Goal: Transaction & Acquisition: Purchase product/service

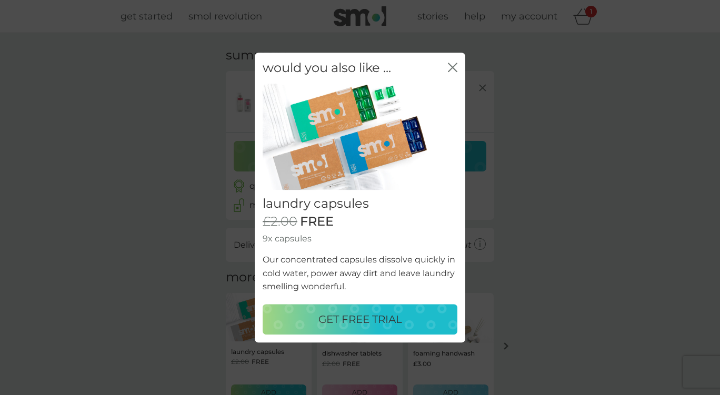
click at [358, 321] on p "GET FREE TRIAL" at bounding box center [360, 319] width 84 height 17
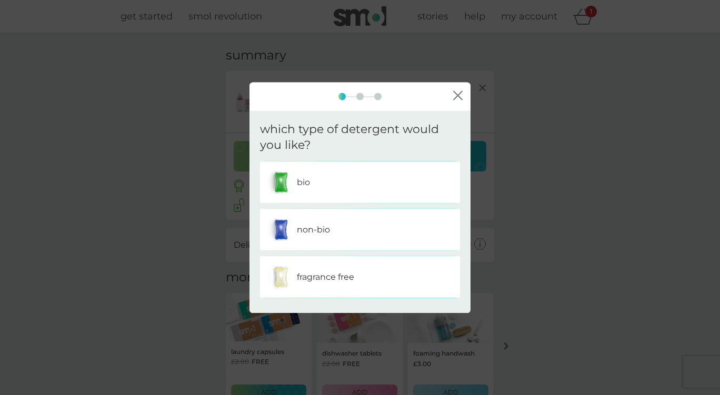
click at [356, 184] on div "bio" at bounding box center [360, 182] width 184 height 26
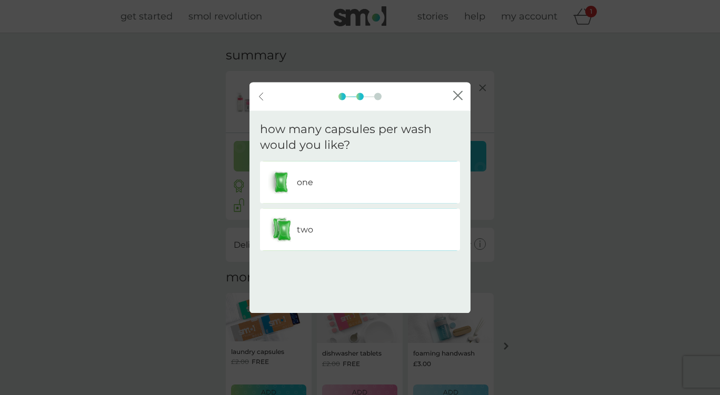
click at [341, 225] on div "two" at bounding box center [360, 230] width 184 height 26
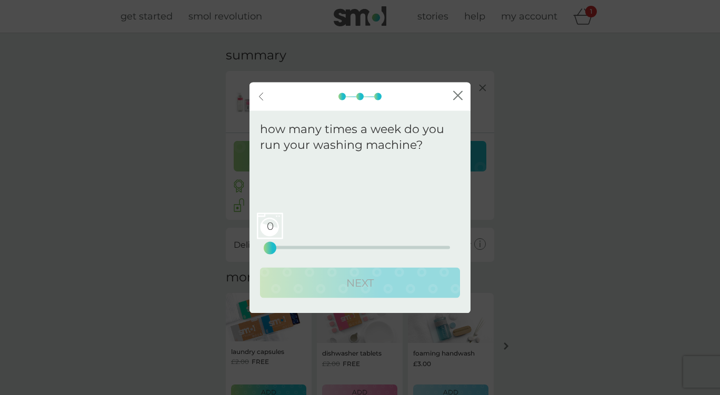
click at [302, 248] on div "0 0 12.5 25" at bounding box center [360, 247] width 180 height 3
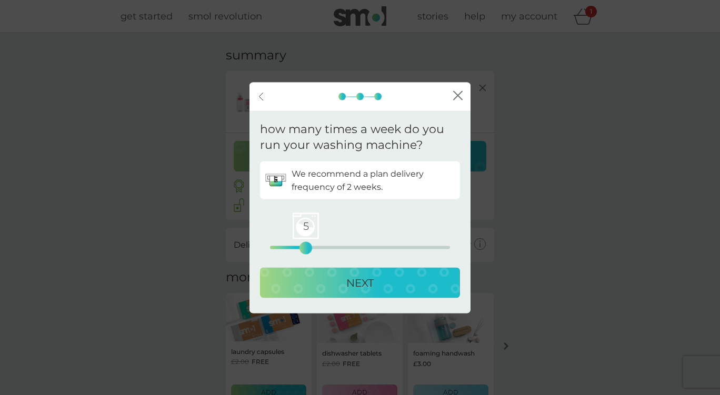
click at [280, 247] on div "5 0 12.5 25" at bounding box center [360, 247] width 180 height 3
click at [360, 277] on p "NEXT" at bounding box center [359, 283] width 27 height 17
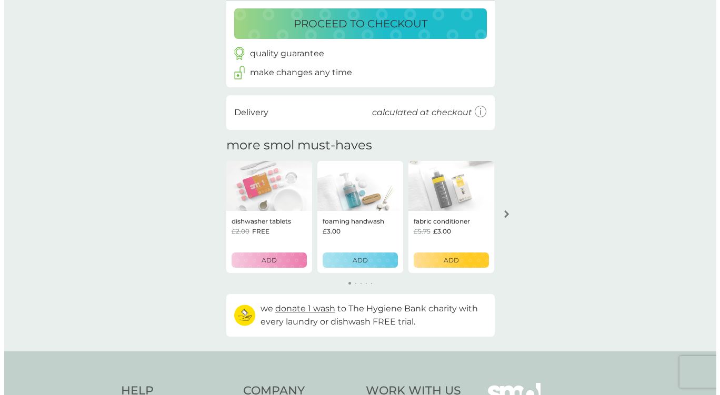
scroll to position [194, 0]
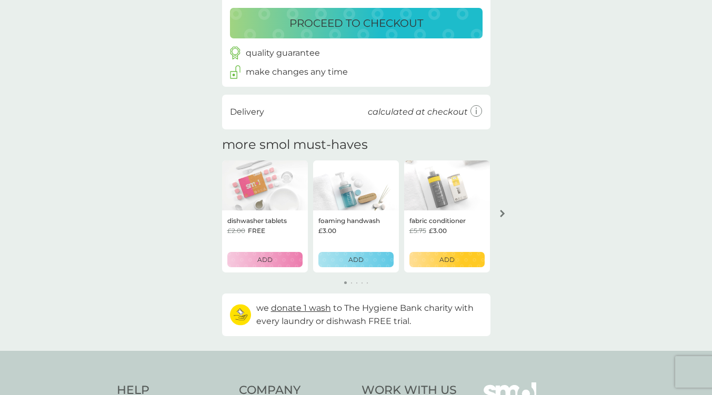
click at [365, 260] on div "ADD" at bounding box center [356, 260] width 62 height 10
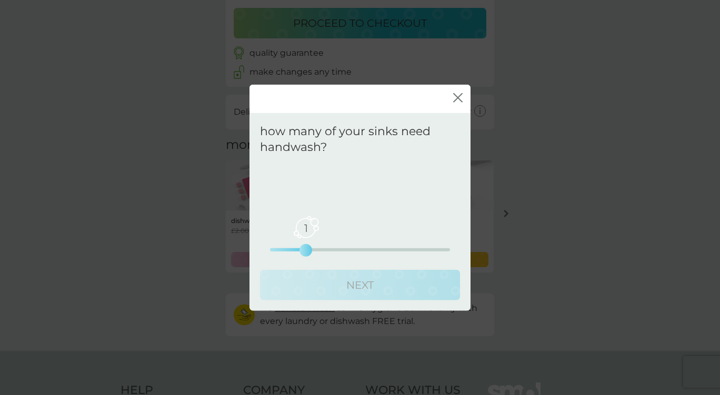
click at [293, 249] on div "1 0 2.5 5" at bounding box center [360, 249] width 180 height 3
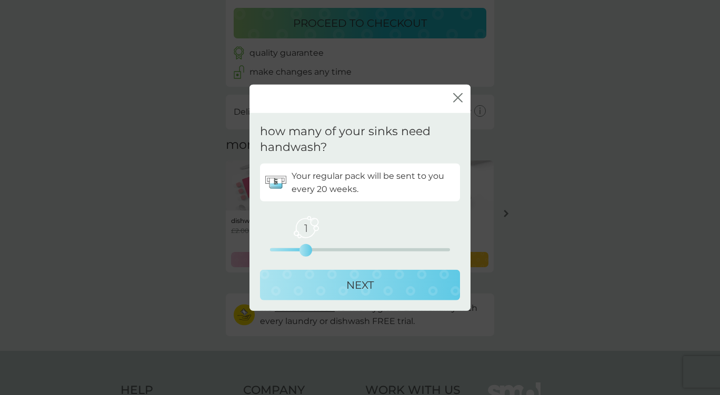
click at [369, 285] on p "NEXT" at bounding box center [359, 285] width 27 height 17
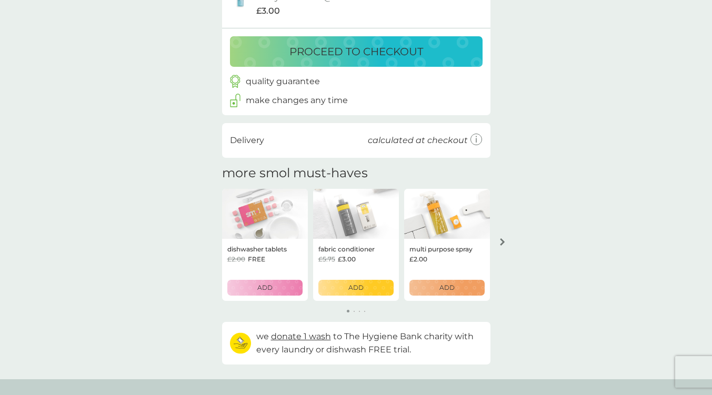
scroll to position [227, 0]
click at [270, 284] on p "ADD" at bounding box center [264, 288] width 15 height 10
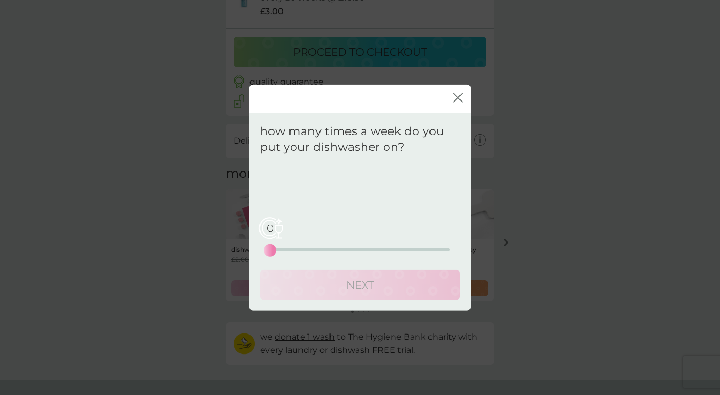
click at [289, 250] on div "0 0 12.5 25" at bounding box center [360, 249] width 180 height 3
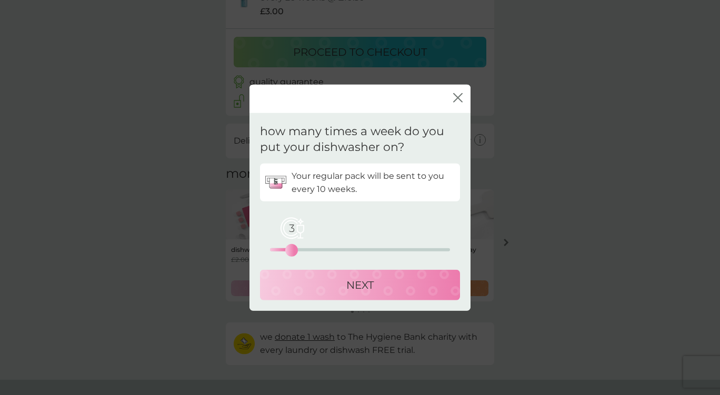
click at [363, 294] on button "NEXT" at bounding box center [360, 285] width 200 height 31
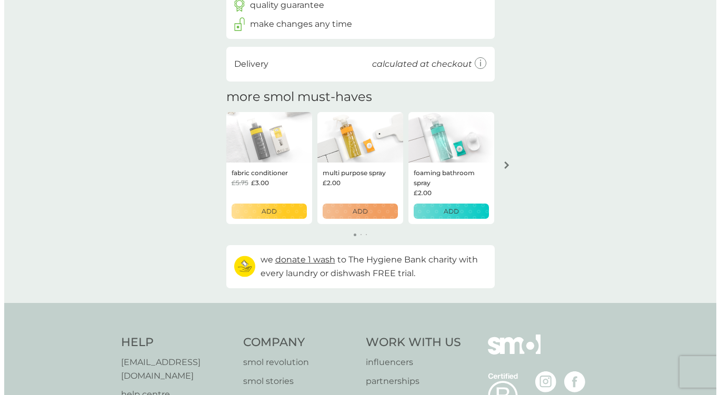
scroll to position [366, 0]
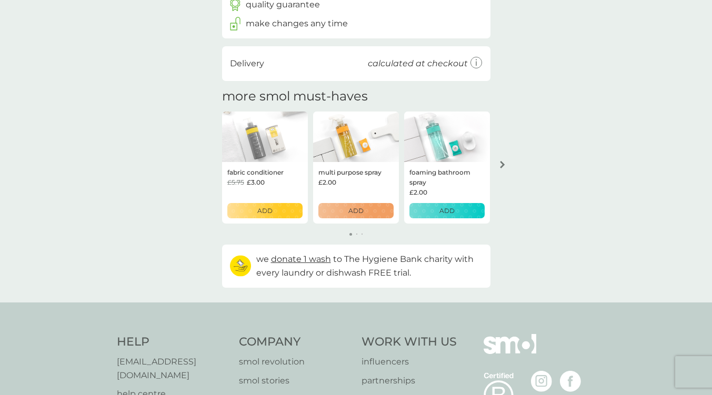
click at [464, 211] on div "ADD" at bounding box center [447, 211] width 62 height 10
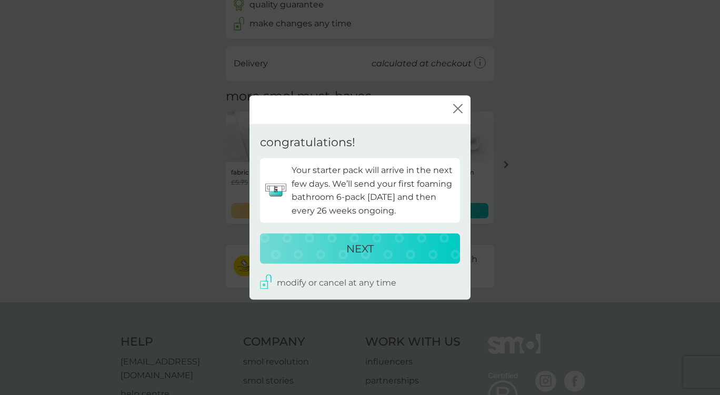
click at [371, 252] on p "NEXT" at bounding box center [359, 248] width 27 height 17
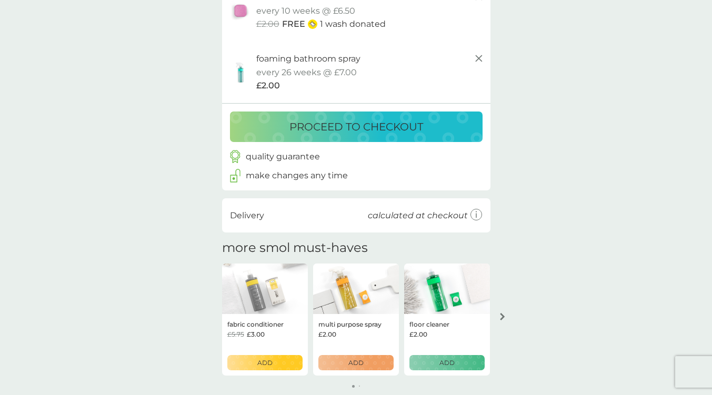
scroll to position [282, 0]
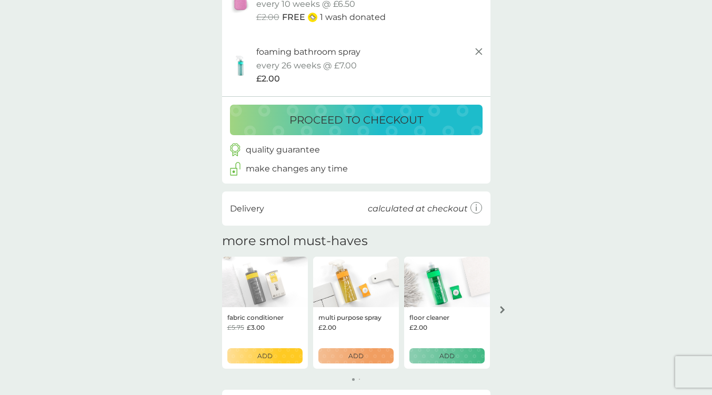
click at [371, 252] on div "more smol must-haves fabric conditioner £5.75 £3.00 ADD multi purpose spray £2.…" at bounding box center [356, 308] width 268 height 148
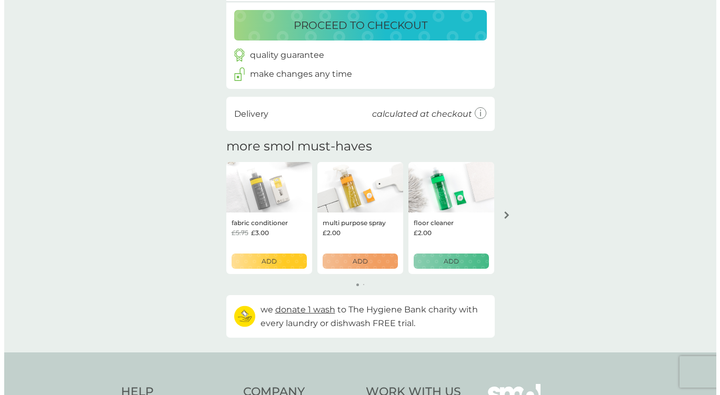
scroll to position [430, 0]
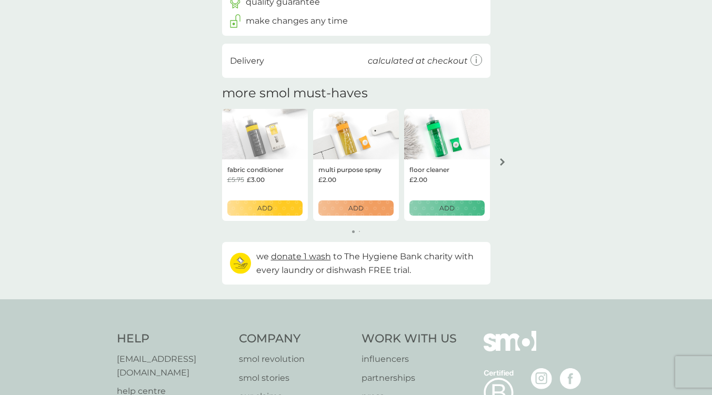
click at [466, 208] on div "ADD" at bounding box center [447, 208] width 62 height 10
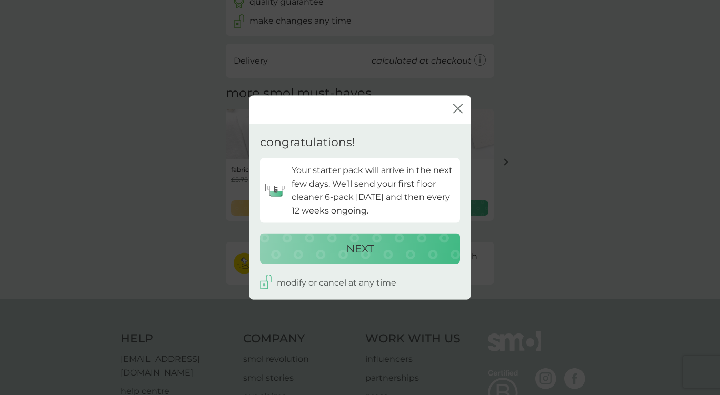
click at [385, 241] on div "NEXT" at bounding box center [359, 248] width 179 height 17
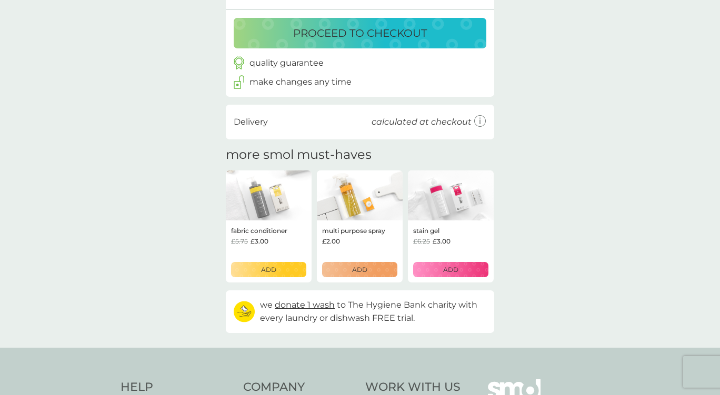
scroll to position [491, 0]
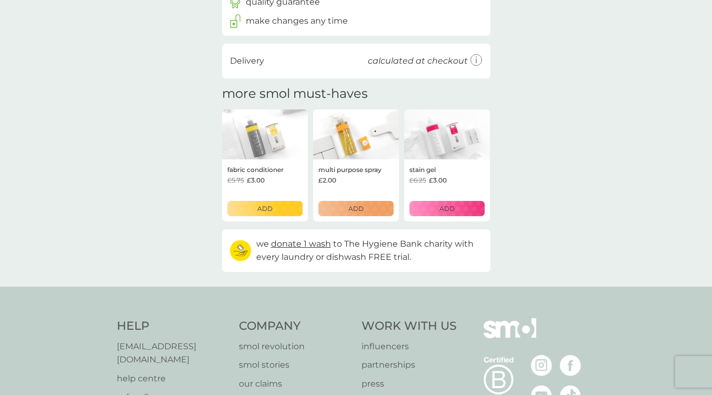
click at [366, 209] on div "ADD" at bounding box center [356, 209] width 62 height 10
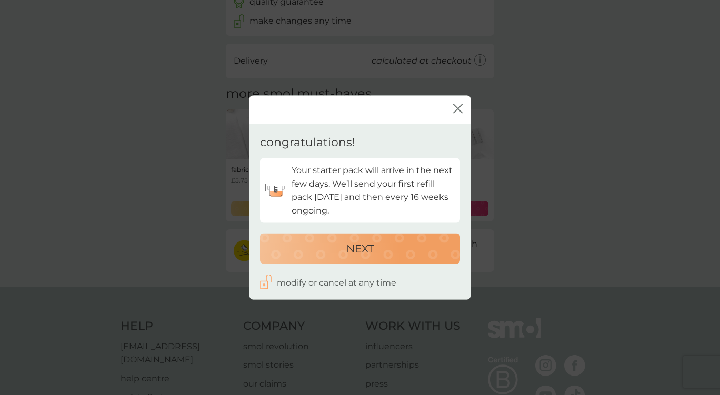
click at [353, 242] on p "NEXT" at bounding box center [359, 248] width 27 height 17
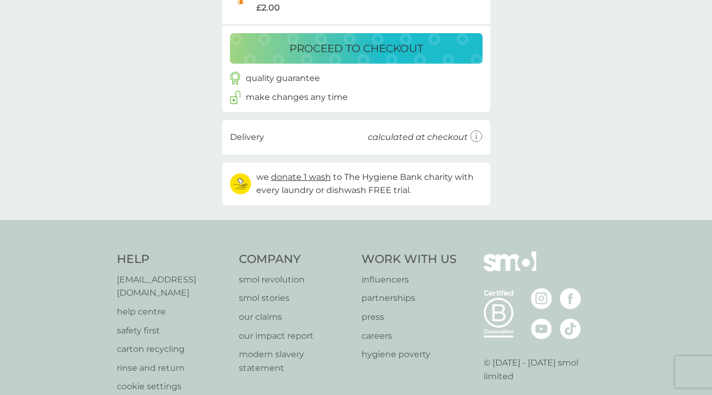
scroll to position [477, 0]
click at [377, 47] on p "proceed to checkout" at bounding box center [356, 47] width 134 height 17
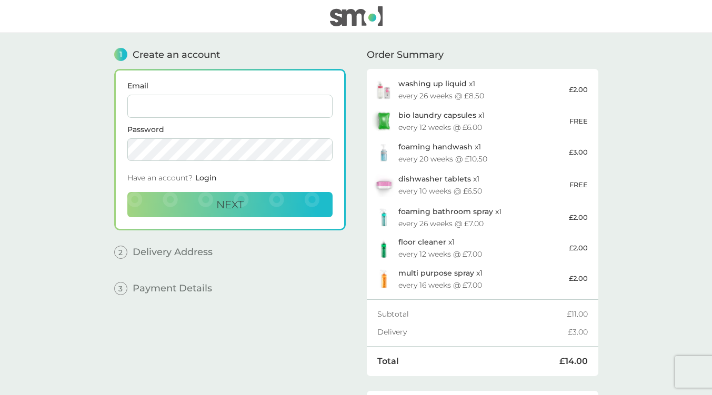
click at [201, 106] on input "Email" at bounding box center [229, 106] width 205 height 23
type input "[EMAIL_ADDRESS][DOMAIN_NAME]"
click at [224, 204] on span "Next" at bounding box center [229, 204] width 27 height 13
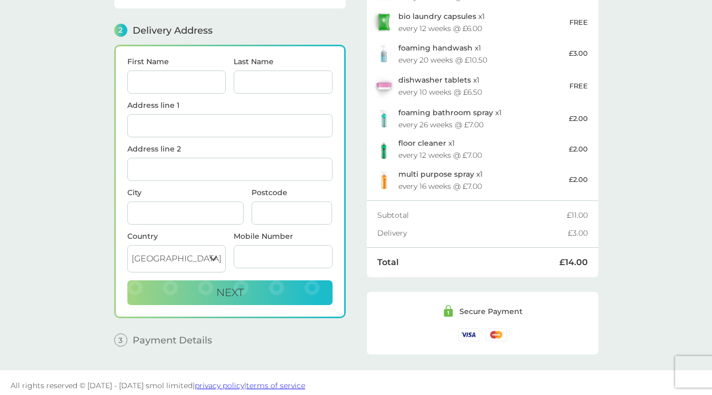
scroll to position [125, 0]
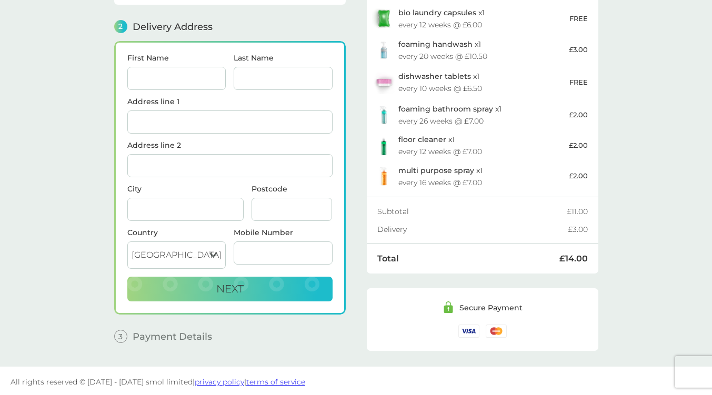
click at [153, 80] on input "First Name" at bounding box center [176, 78] width 99 height 23
type input "[PERSON_NAME]"
type input "[STREET_ADDRESS]"
type input "[GEOGRAPHIC_DATA]"
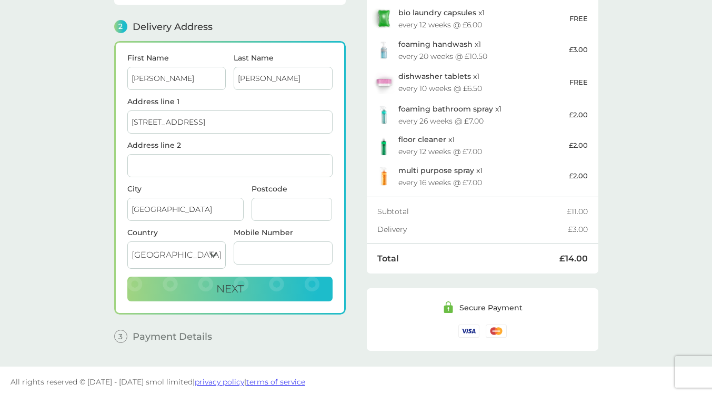
type input "SW15 3LE"
type input "07733001098"
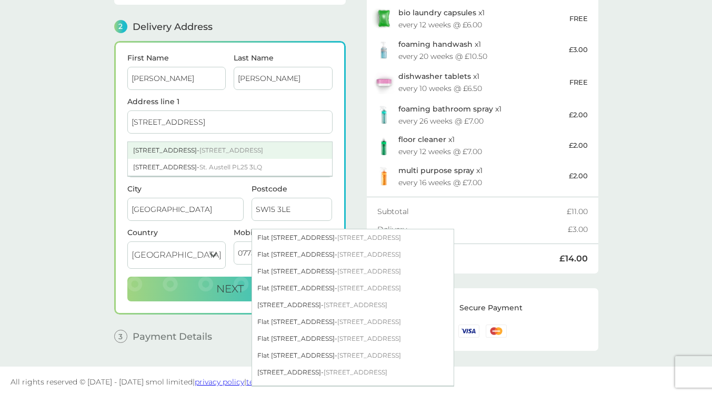
click at [200, 147] on span "[STREET_ADDRESS]" at bounding box center [231, 150] width 64 height 8
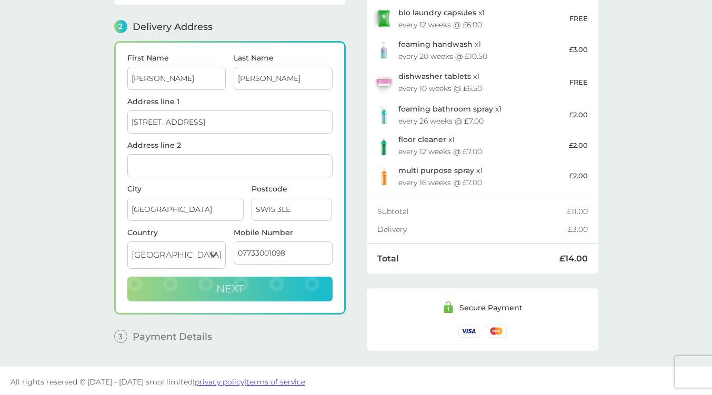
click at [201, 290] on button "Next" at bounding box center [229, 289] width 205 height 25
checkbox input "true"
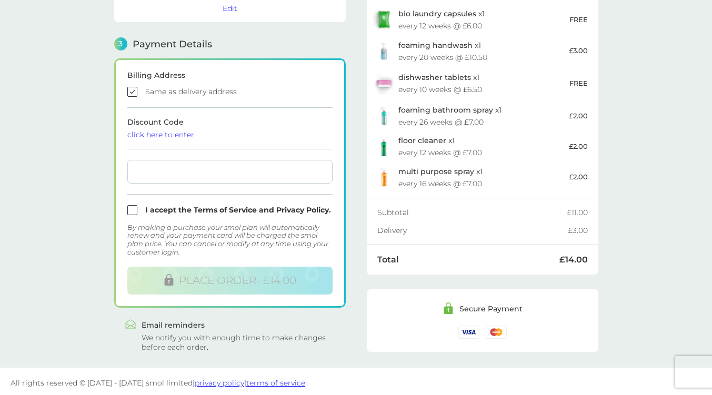
scroll to position [271, 0]
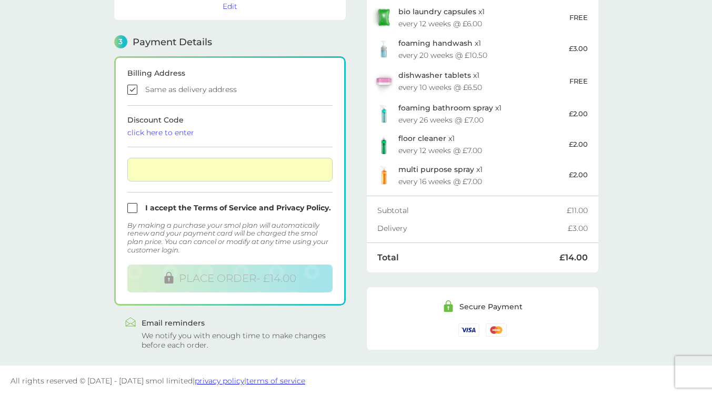
click at [130, 206] on input "checkbox" at bounding box center [229, 208] width 205 height 10
checkbox input "true"
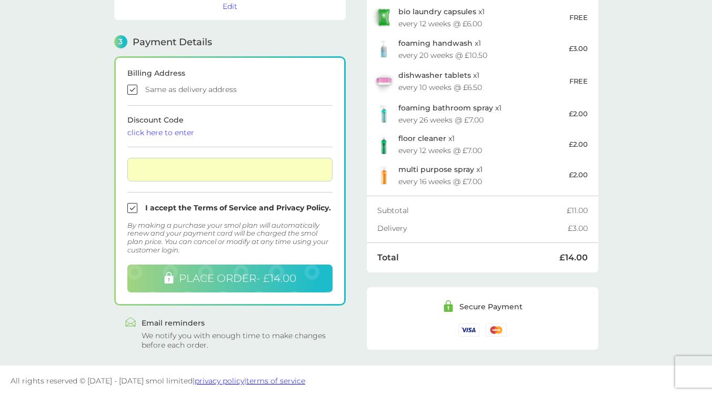
click at [239, 278] on span "PLACE ORDER - £14.00" at bounding box center [237, 278] width 117 height 13
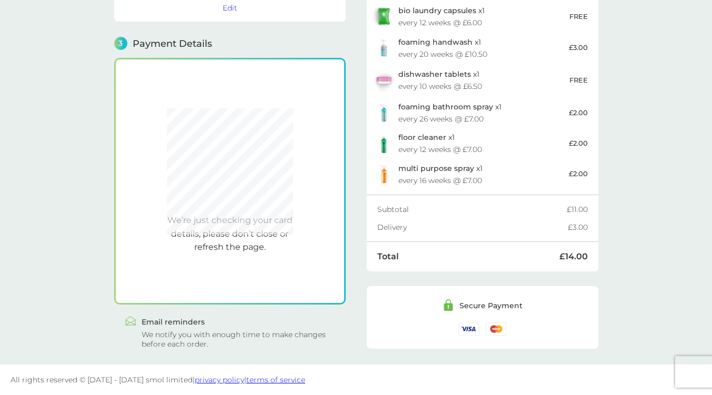
scroll to position [269, 0]
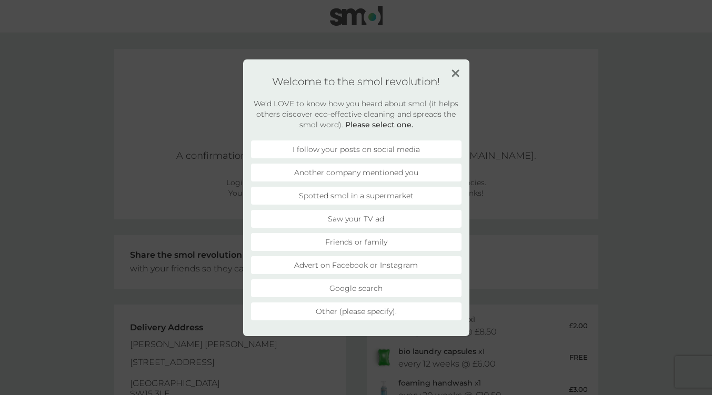
click at [369, 145] on li "I follow your posts on social media" at bounding box center [356, 149] width 210 height 18
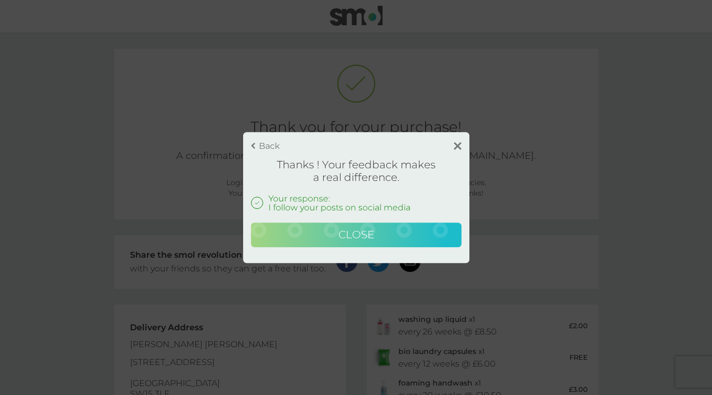
click at [361, 231] on span "Close" at bounding box center [356, 234] width 36 height 13
